Goal: Task Accomplishment & Management: Manage account settings

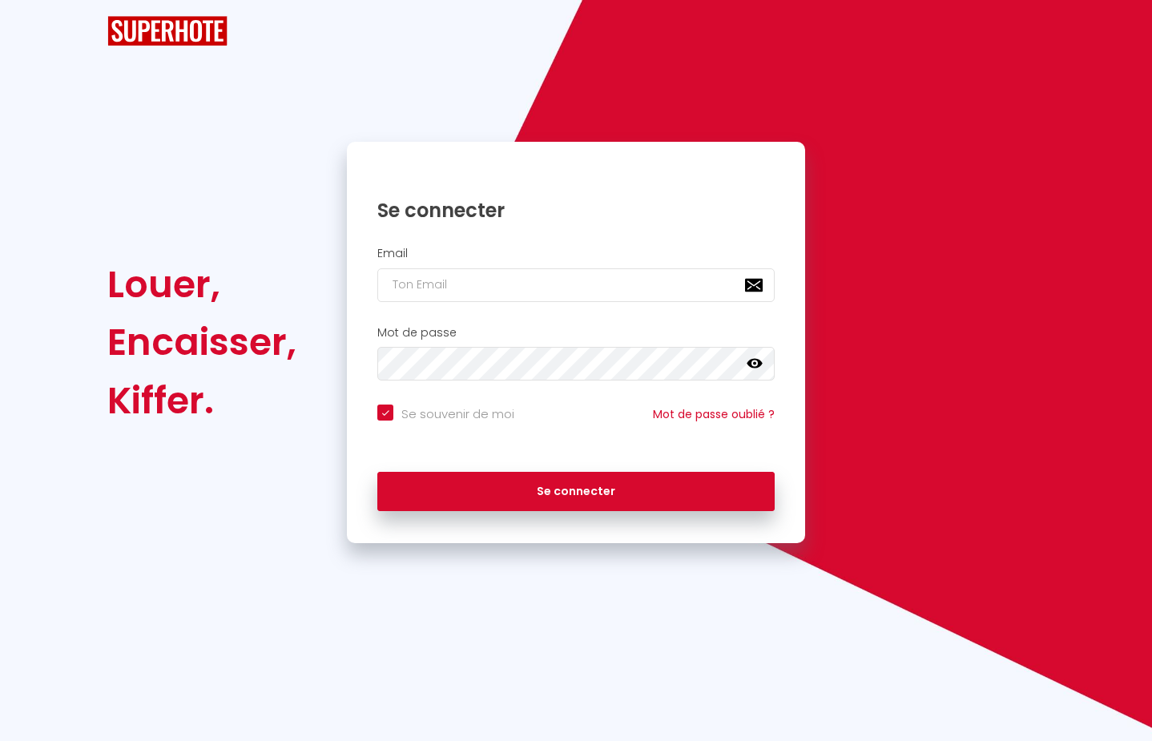
checkbox input "true"
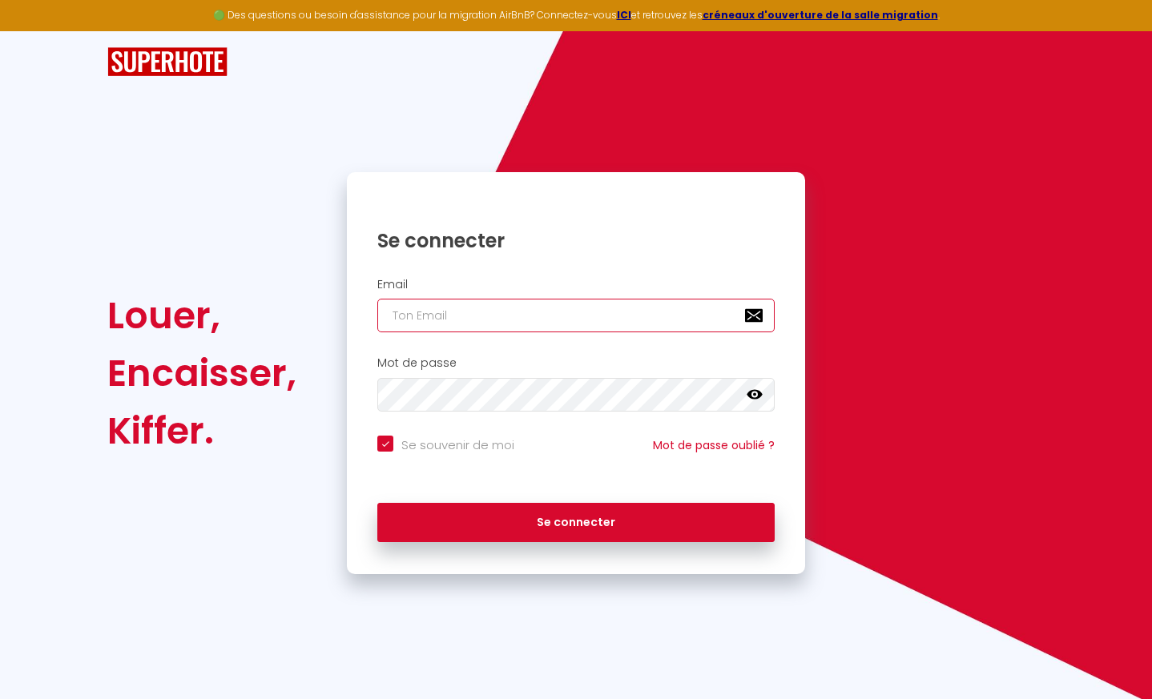
type input "l"
checkbox input "true"
type input "le"
checkbox input "true"
type input "les"
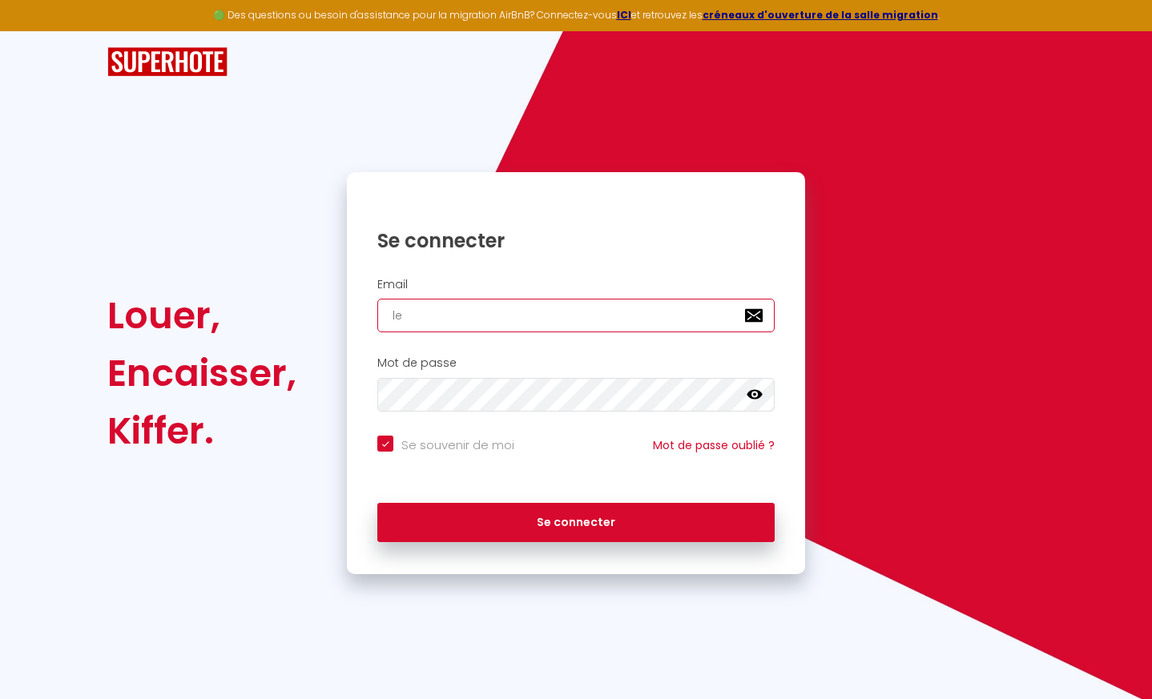
checkbox input "true"
type input "lesp"
checkbox input "true"
type input "lespa"
checkbox input "true"
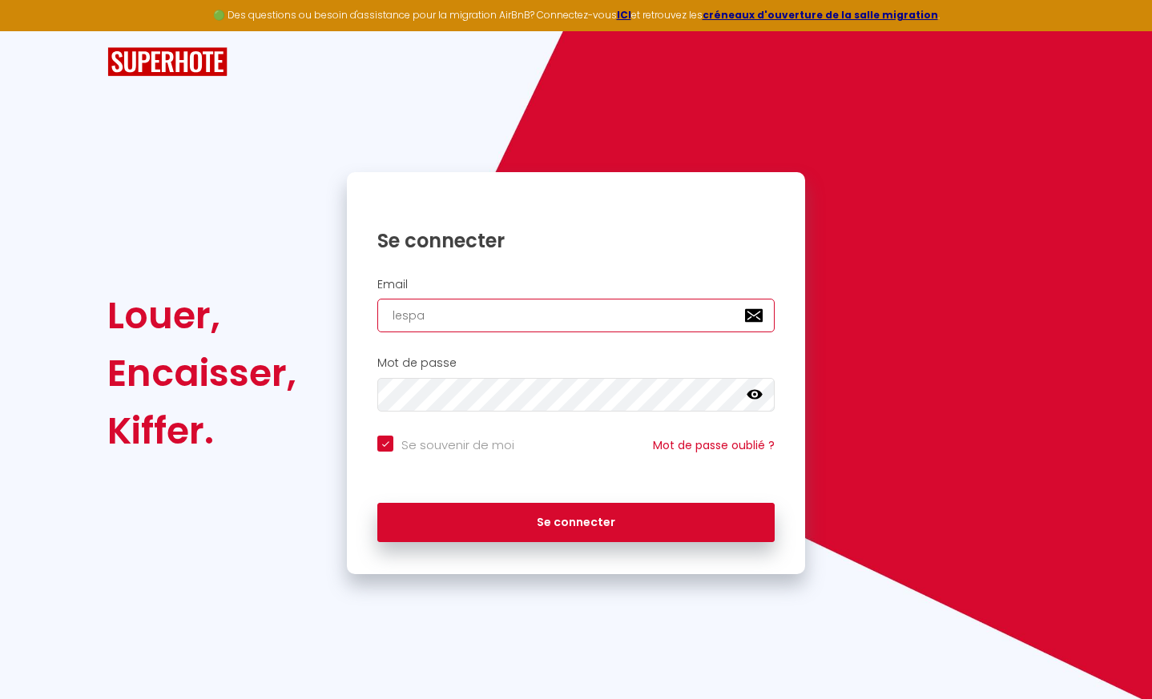
type input "lespac"
checkbox input "true"
type input "lespace"
checkbox input "true"
type input "lespaced"
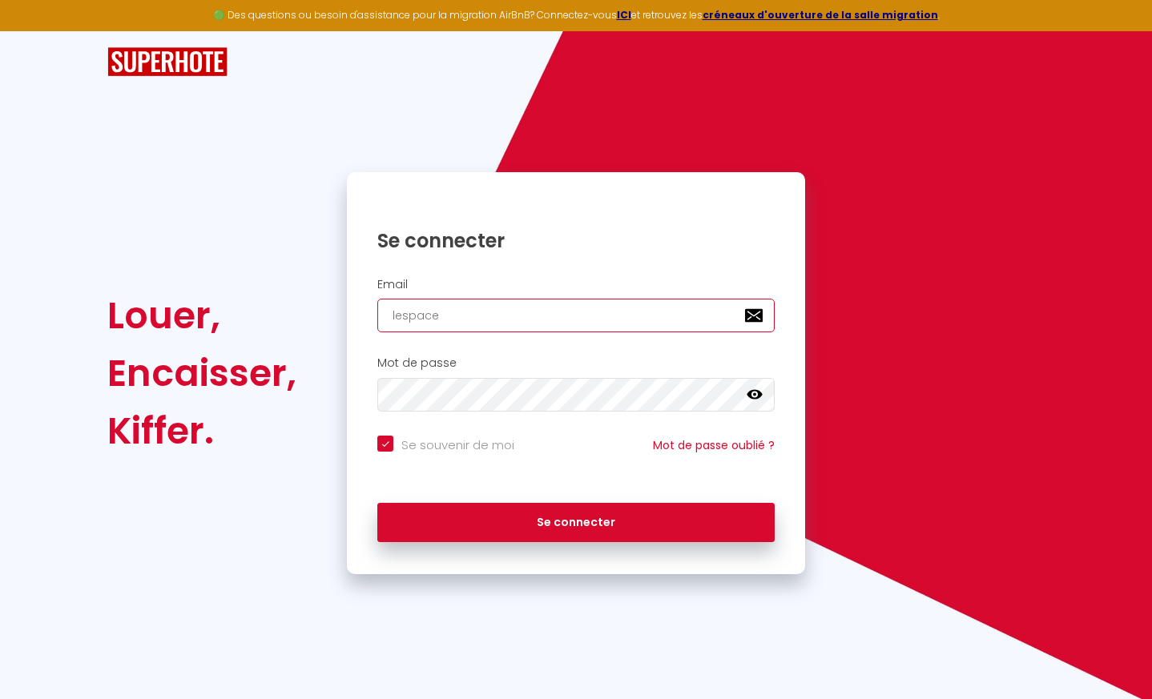
checkbox input "true"
type input "lespacede"
checkbox input "true"
type input "lespacedet"
checkbox input "true"
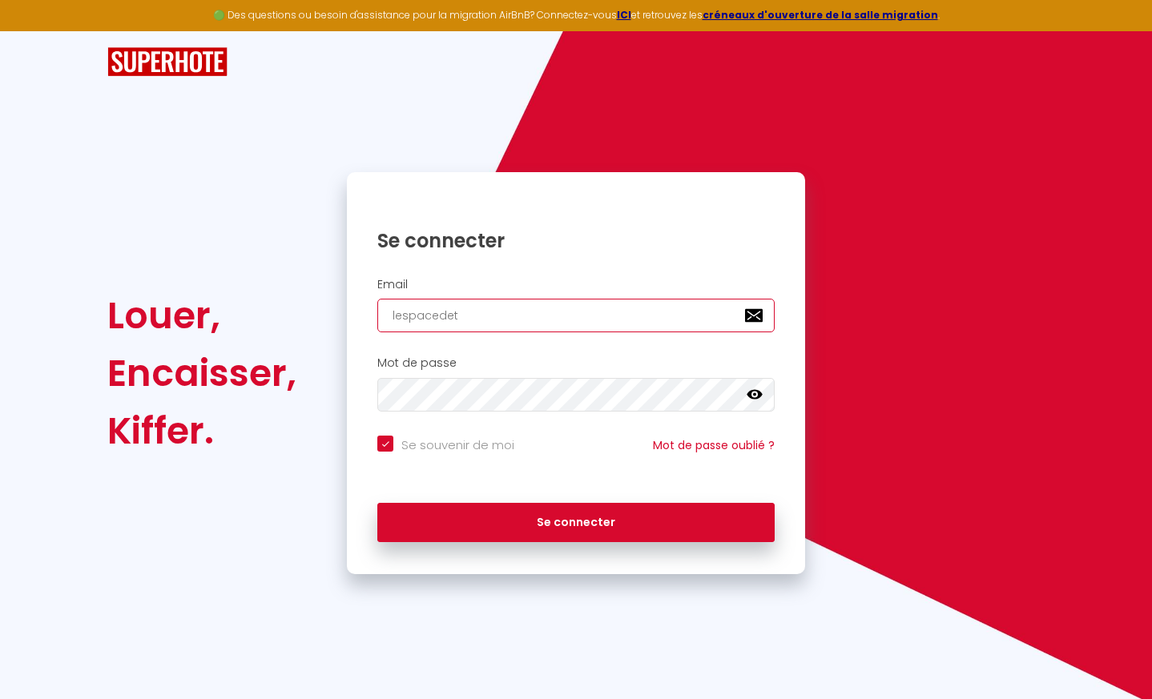
type input "lespacedete"
checkbox input "true"
type input "lespacedeten"
checkbox input "true"
type input "lespacedetent"
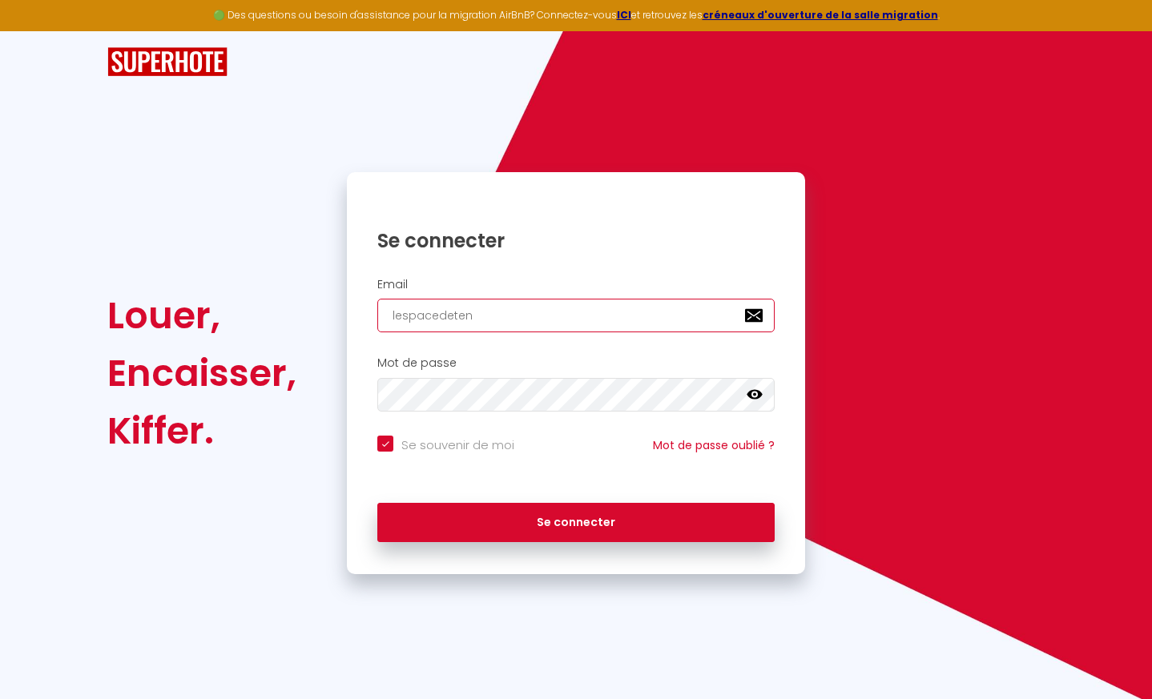
checkbox input "true"
type input "lespacedetente"
checkbox input "true"
type input "lespacedetente@"
checkbox input "true"
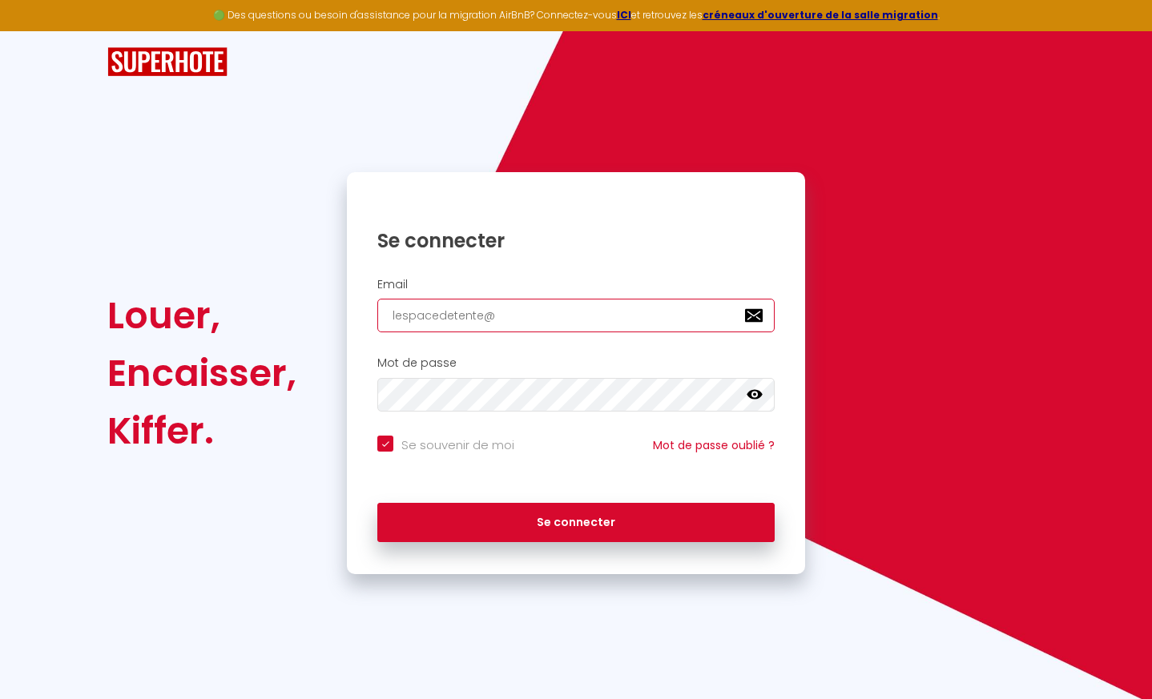
type input "lespacedetente@g"
checkbox input "true"
type input "lespacedetente@gm"
checkbox input "true"
type input "lespacedetente@gma"
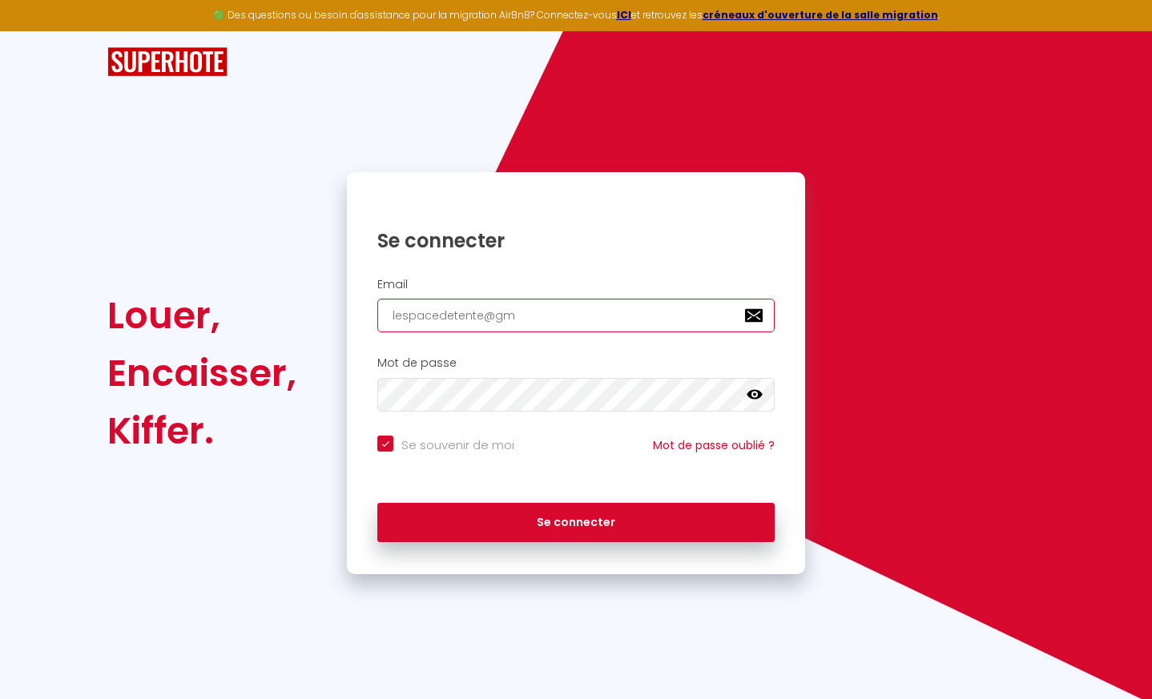
checkbox input "true"
type input "lespacedetente@gmai"
checkbox input "true"
type input "[EMAIL_ADDRESS]"
checkbox input "true"
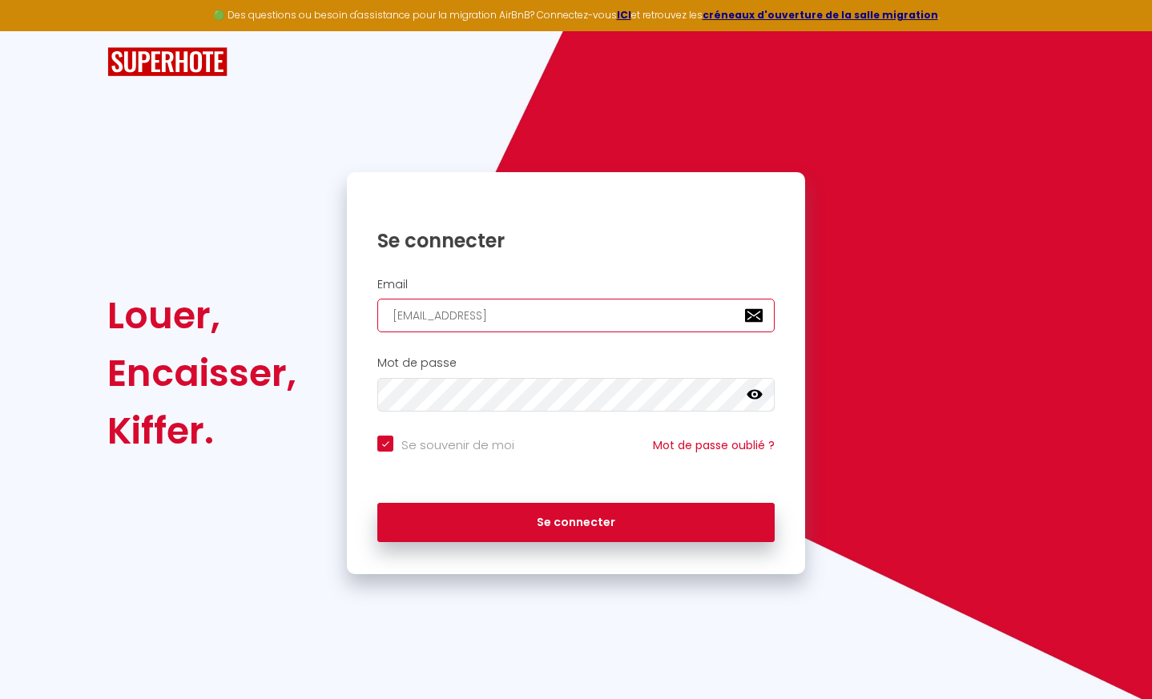
type input "[EMAIL_ADDRESS]."
checkbox input "true"
type input "lespacedetente@gmail.c"
checkbox input "true"
type input "[EMAIL_ADDRESS][DOMAIN_NAME]"
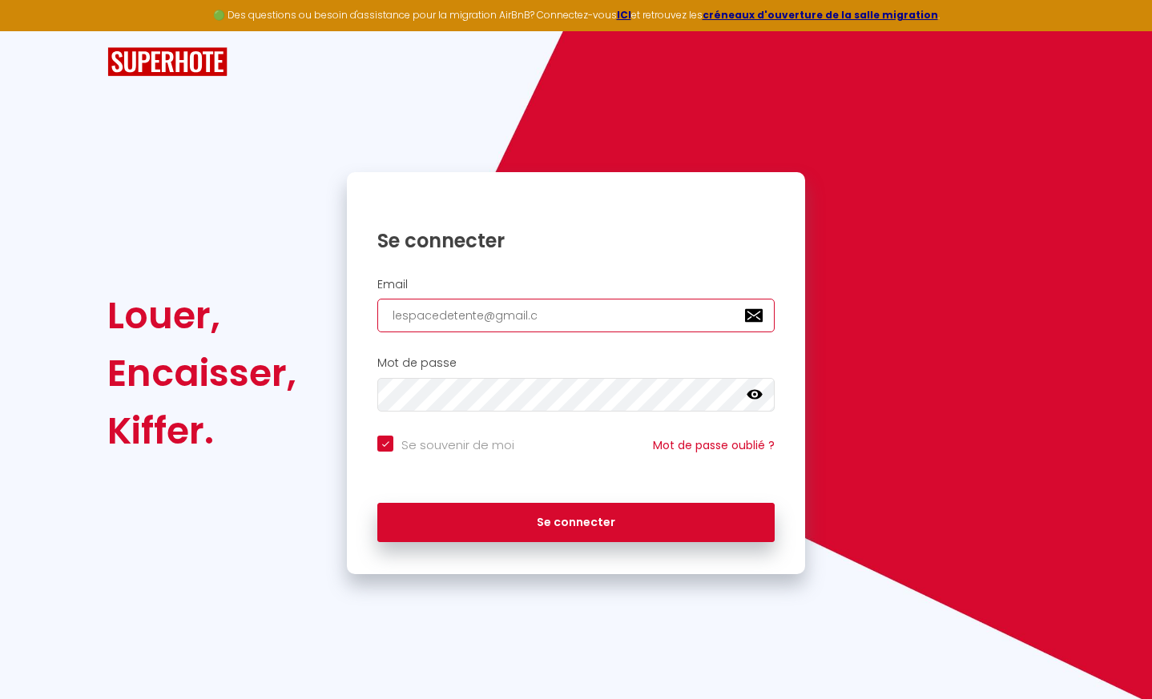
checkbox input "true"
type input "[EMAIL_ADDRESS][DOMAIN_NAME]"
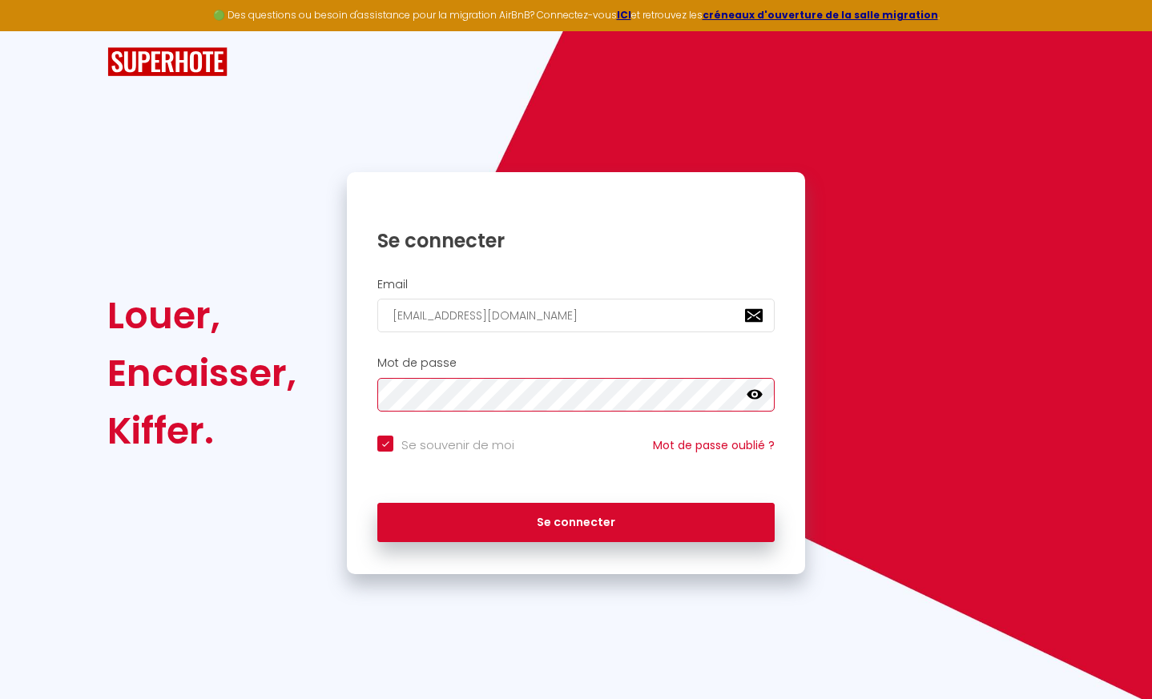
checkbox input "true"
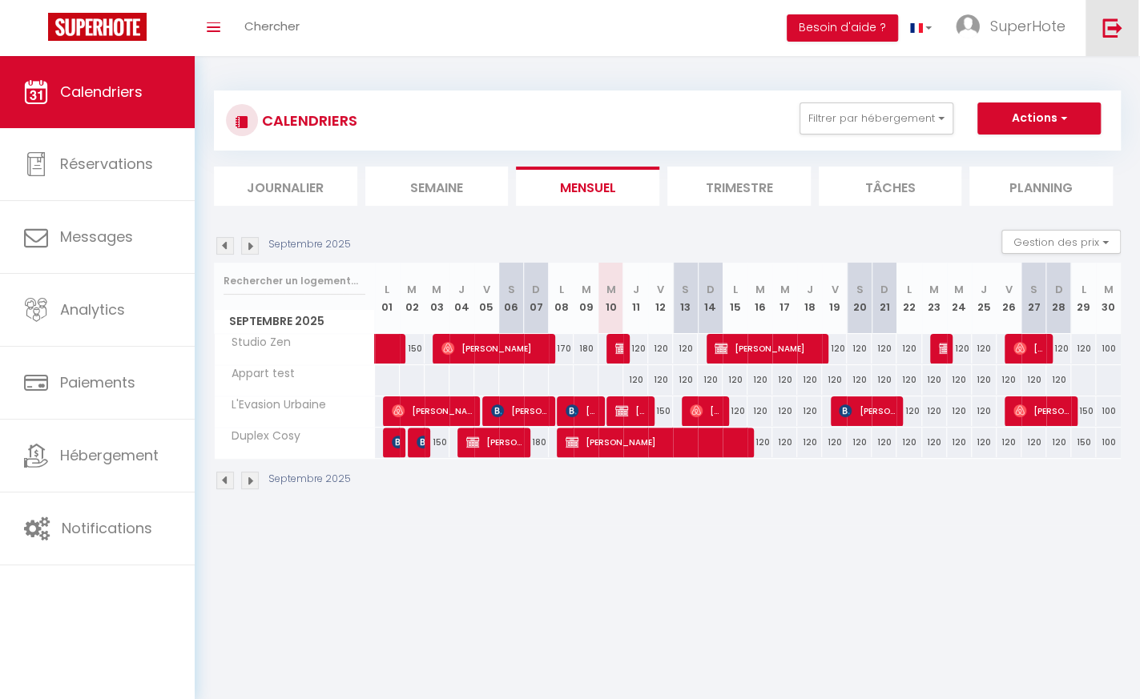
click at [1114, 26] on img at bounding box center [1112, 28] width 20 height 20
click at [1113, 28] on img at bounding box center [1112, 28] width 20 height 20
